Goal: Task Accomplishment & Management: Use online tool/utility

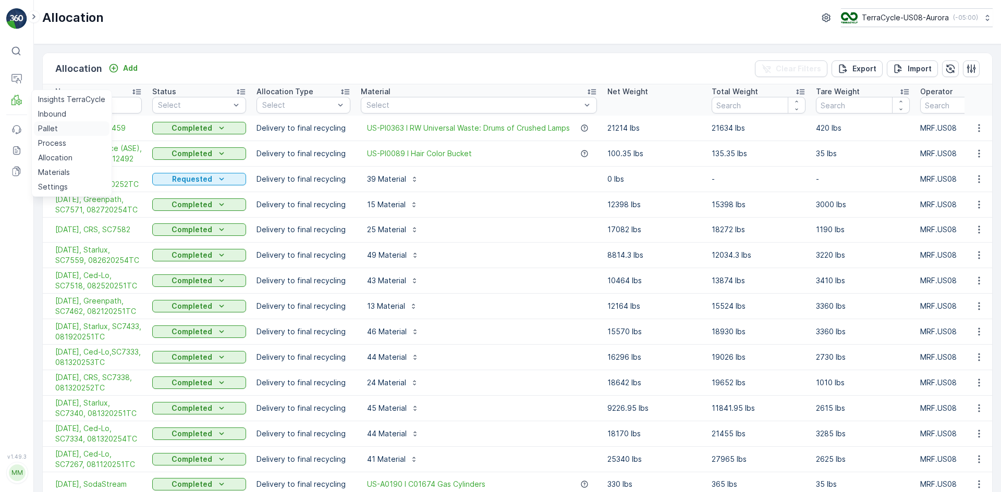
click at [44, 123] on link "Pallet" at bounding box center [72, 128] width 76 height 15
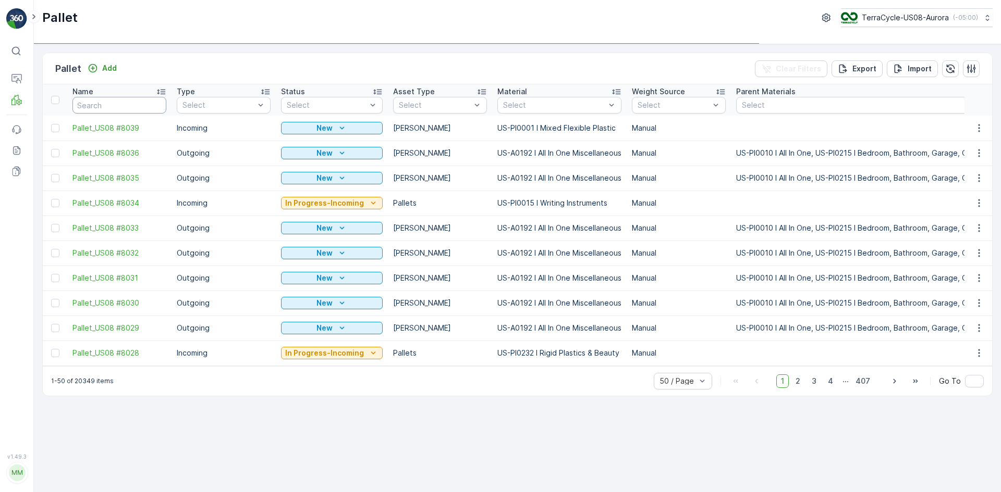
click at [116, 105] on input "text" at bounding box center [119, 105] width 94 height 17
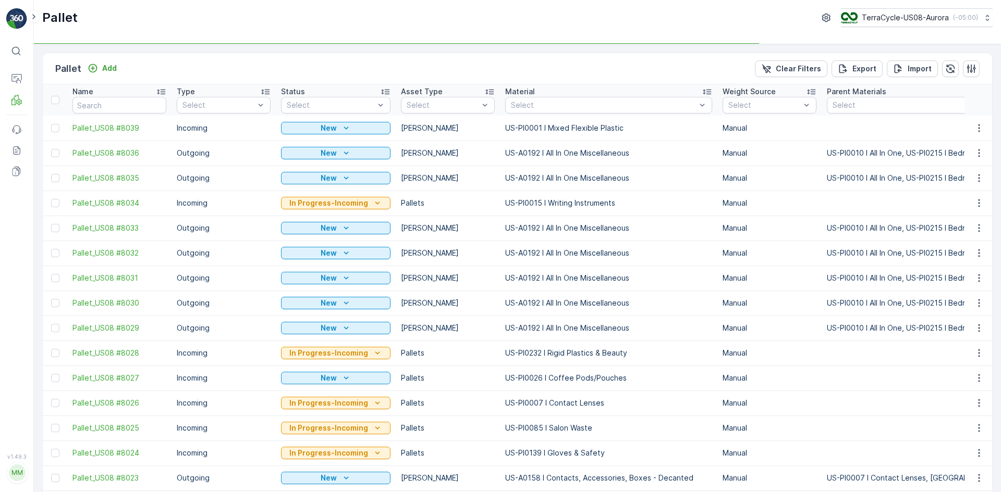
type input "SO62428"
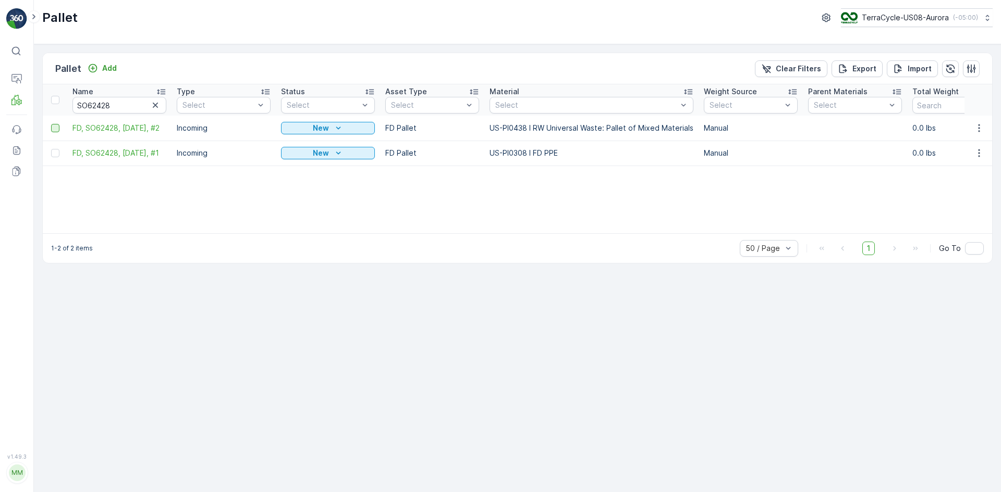
click at [52, 128] on div at bounding box center [55, 128] width 8 height 8
click at [51, 124] on input "checkbox" at bounding box center [51, 124] width 0 height 0
click at [54, 153] on div at bounding box center [55, 153] width 8 height 8
click at [51, 149] on input "checkbox" at bounding box center [51, 149] width 0 height 0
click at [918, 61] on div "Print QR" at bounding box center [912, 68] width 31 height 31
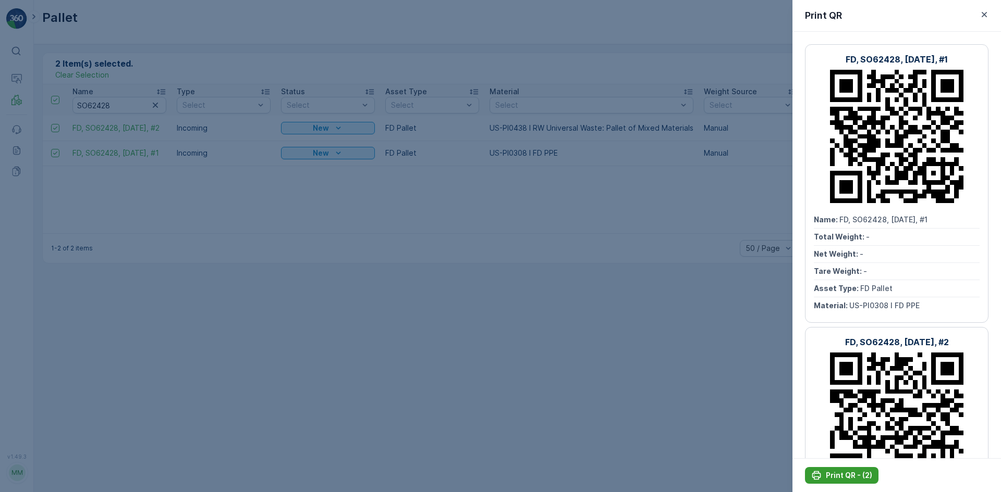
click at [841, 478] on p "Print QR - (2)" at bounding box center [848, 476] width 46 height 10
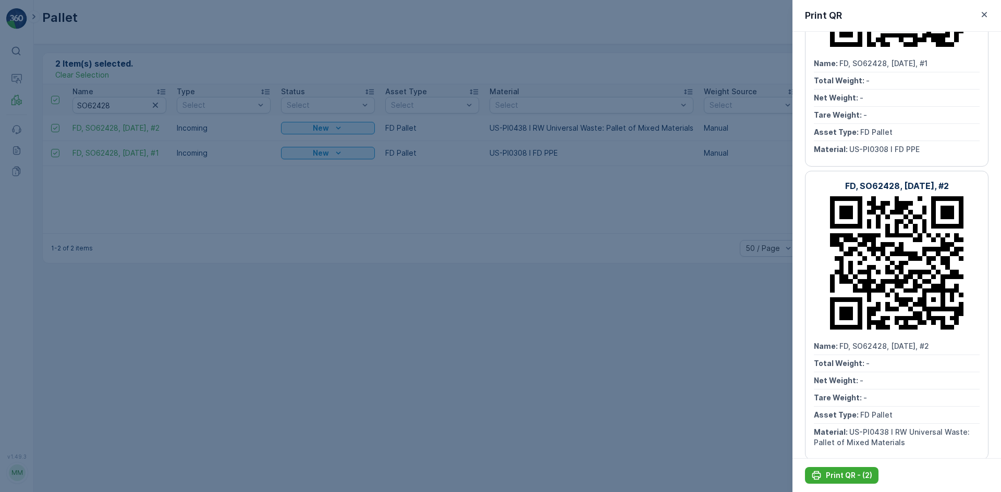
scroll to position [170, 0]
